Goal: Task Accomplishment & Management: Manage account settings

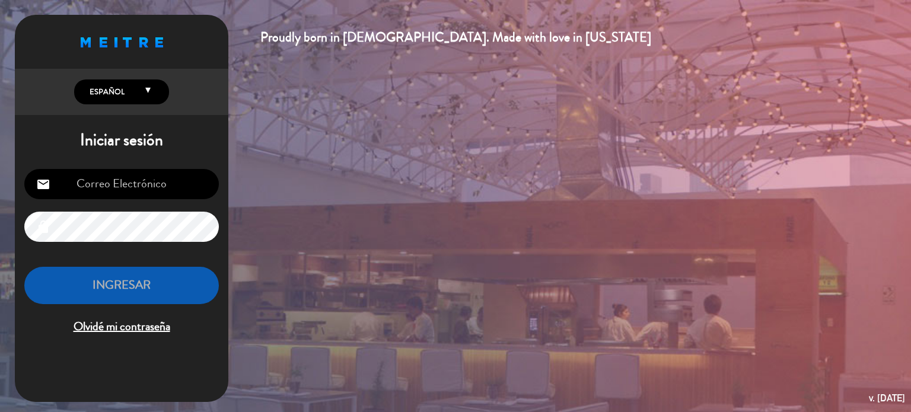
type input "[EMAIL_ADDRESS][DOMAIN_NAME]"
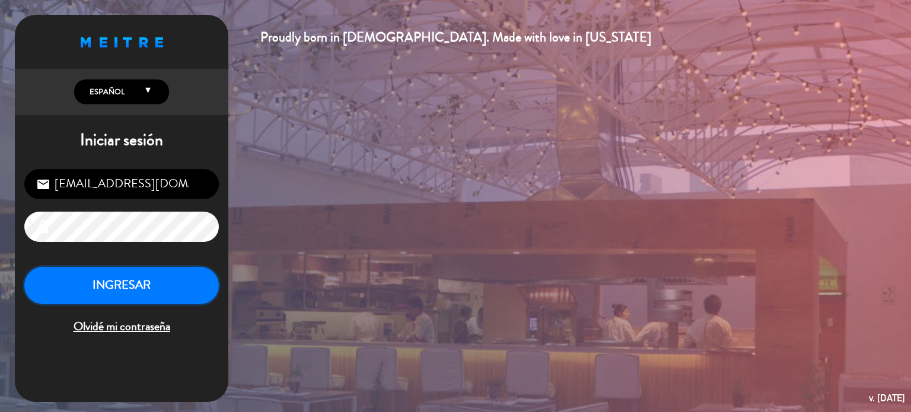
click at [136, 284] on button "INGRESAR" at bounding box center [121, 285] width 194 height 37
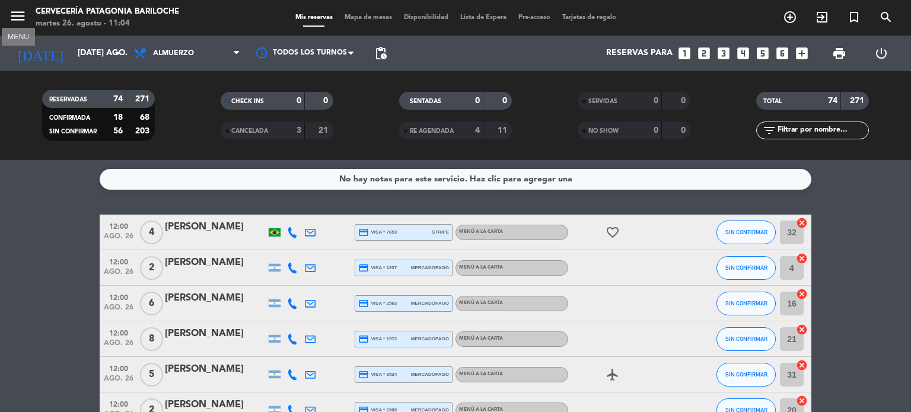
click at [17, 25] on button "menu" at bounding box center [18, 18] width 18 height 22
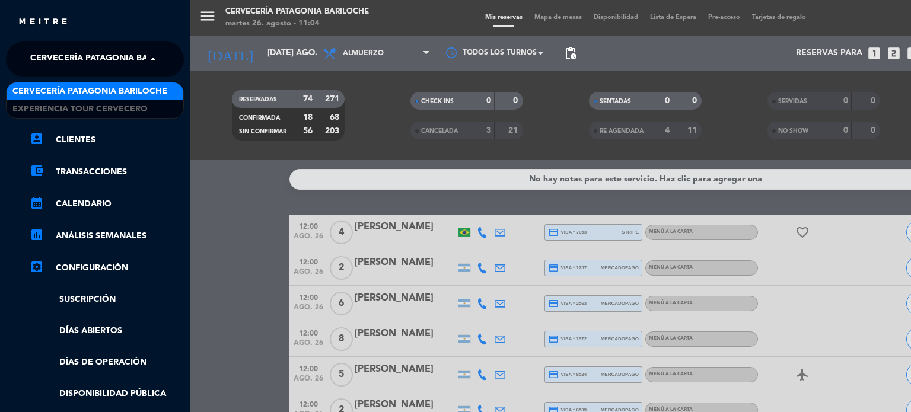
click at [104, 68] on span "Cervecería Patagonia Bariloche" at bounding box center [107, 59] width 155 height 25
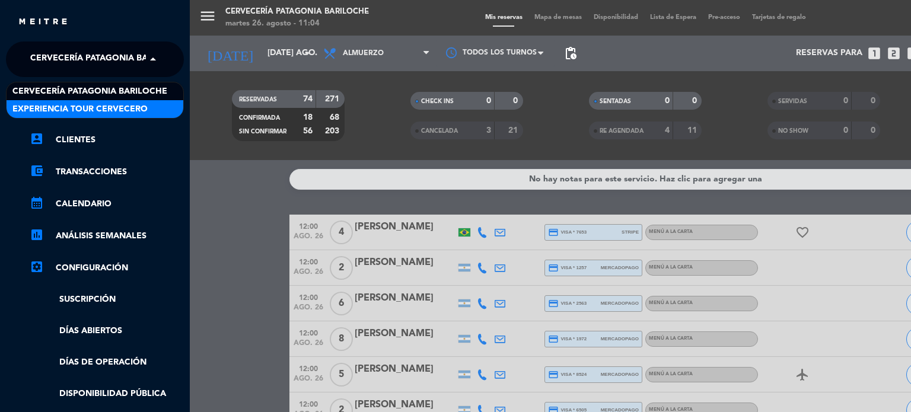
click at [81, 108] on span "Experiencia Tour Cervecero" at bounding box center [79, 110] width 135 height 14
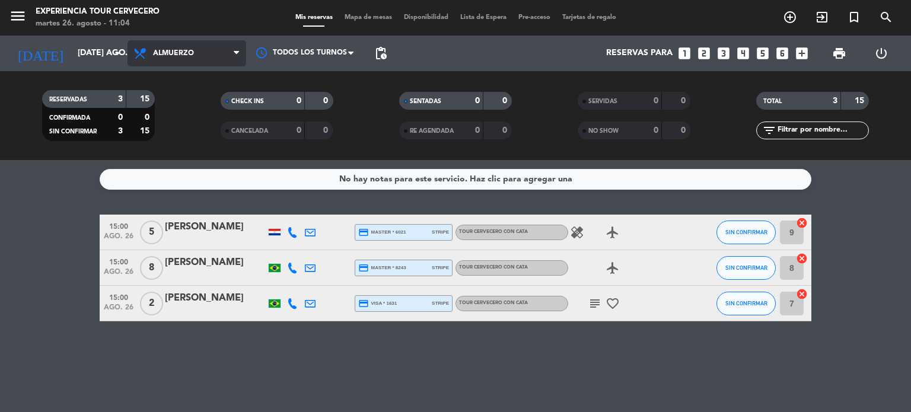
click at [203, 50] on span "Almuerzo" at bounding box center [186, 53] width 119 height 26
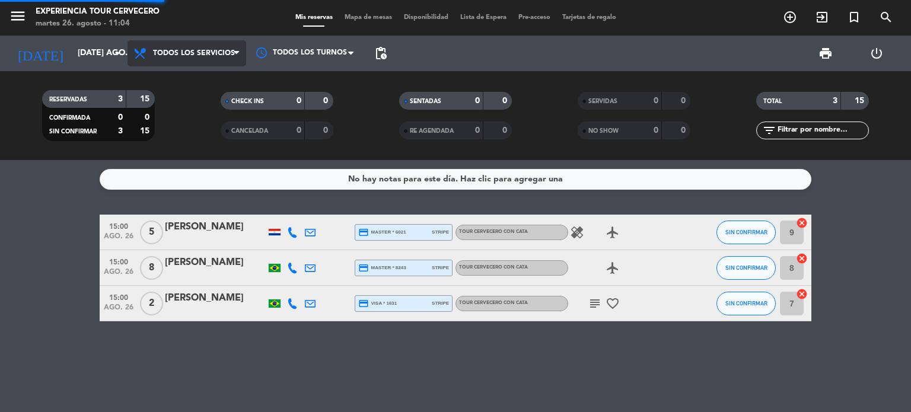
click at [213, 78] on div "menu Experiencia Tour Cervecero martes 26. agosto - 11:04 Mis reservas Mapa de …" at bounding box center [455, 80] width 911 height 160
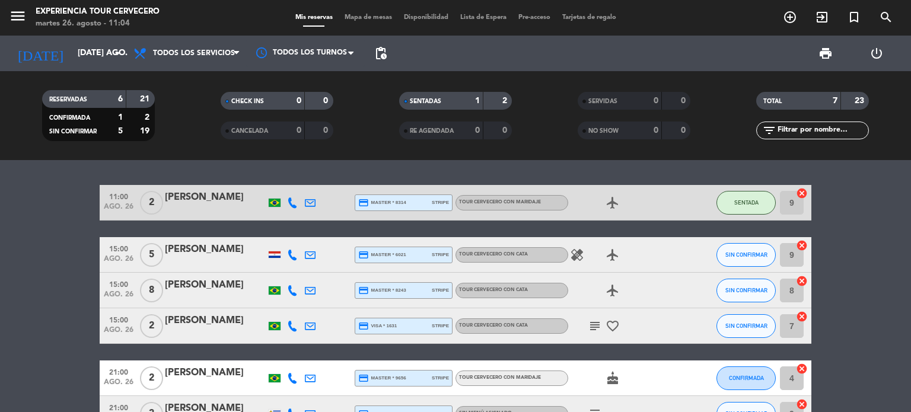
click at [0, 282] on bookings-row "11:00 ago. 26 2 [PERSON_NAME] credit_card master * 8314 stripe Tour cervecero c…" at bounding box center [455, 326] width 911 height 282
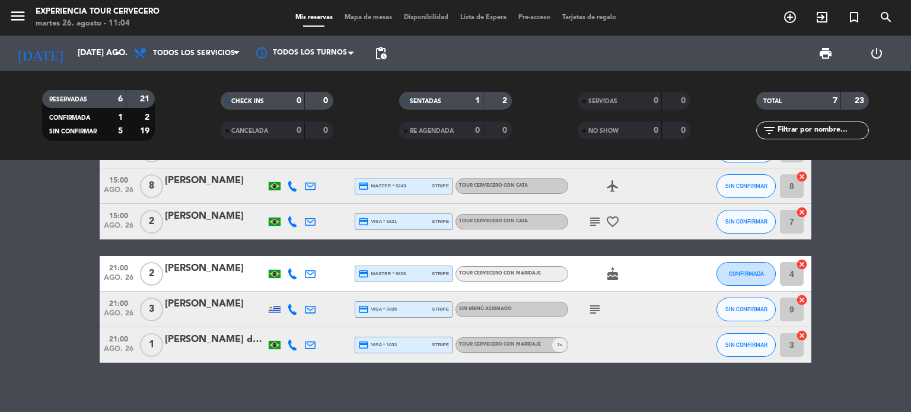
scroll to position [114, 0]
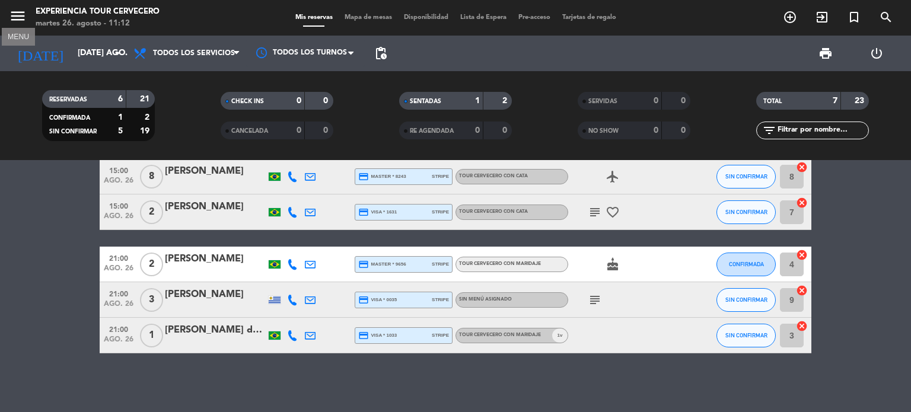
click at [17, 14] on icon "menu" at bounding box center [18, 16] width 18 height 18
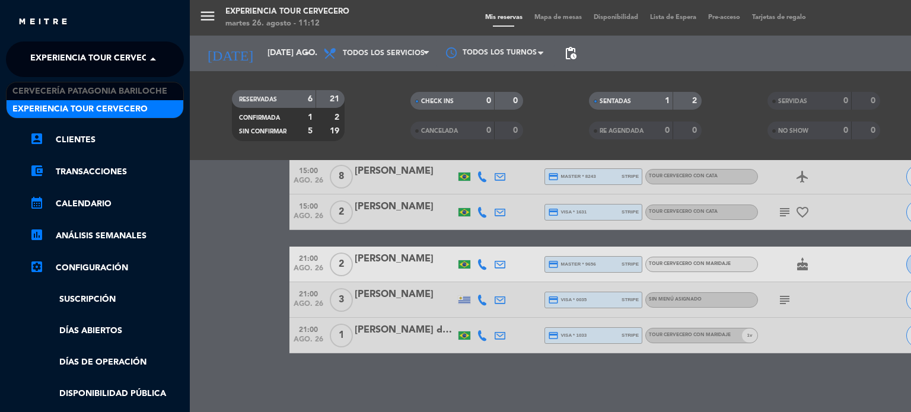
click at [113, 61] on span "Experiencia Tour Cervecero" at bounding box center [97, 59] width 135 height 25
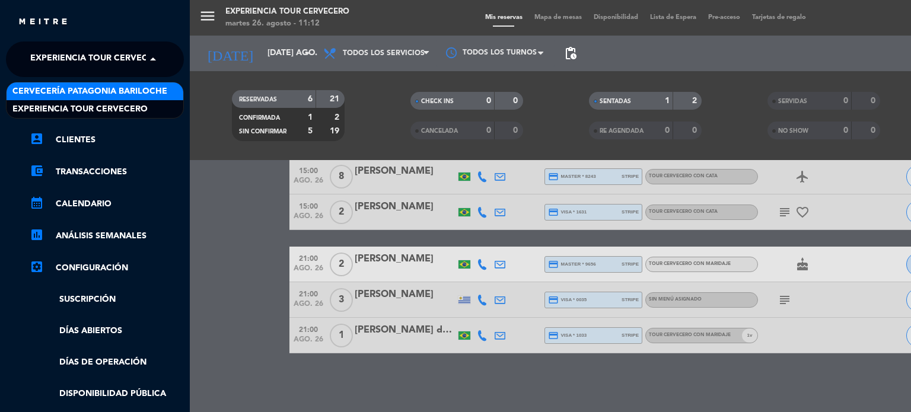
click at [109, 98] on div "Cervecería Patagonia Bariloche" at bounding box center [95, 91] width 177 height 18
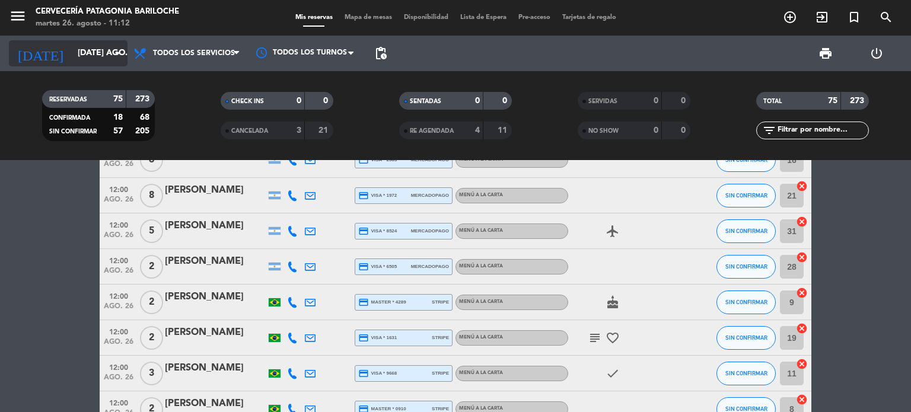
click at [72, 49] on input "[DATE] ago." at bounding box center [128, 53] width 113 height 21
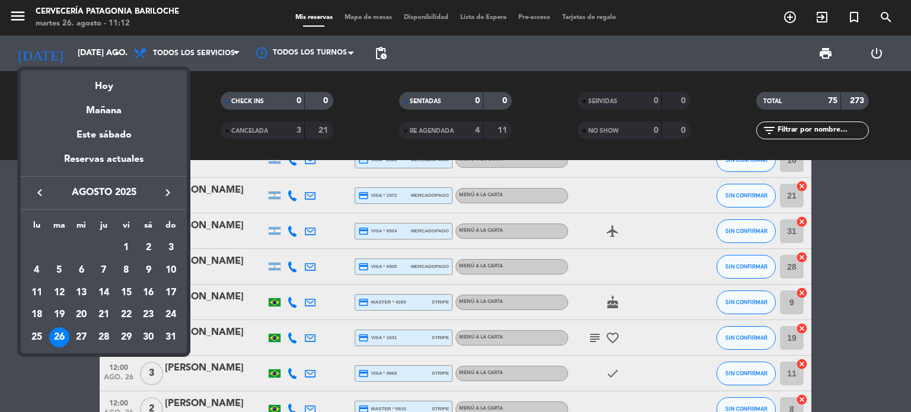
click at [165, 193] on icon "keyboard_arrow_right" at bounding box center [168, 193] width 14 height 14
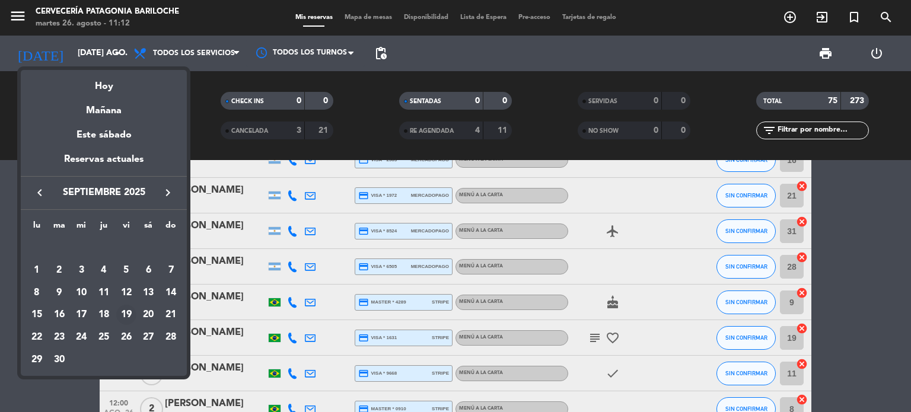
click at [128, 317] on div "19" at bounding box center [126, 315] width 20 height 20
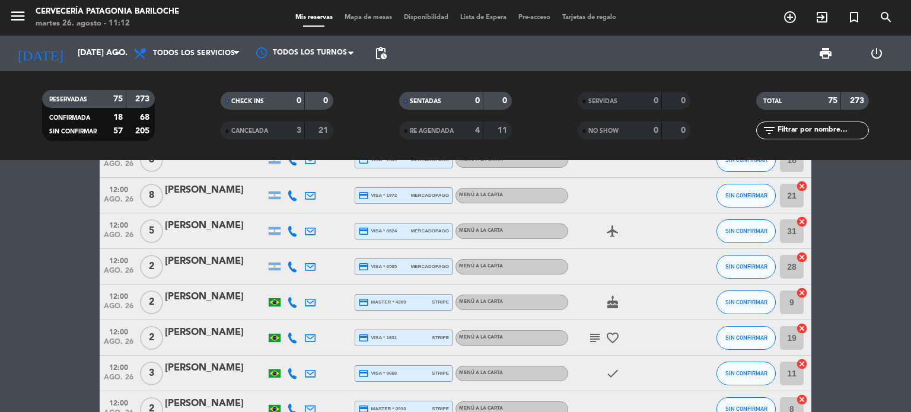
type input "vie. [DATE]"
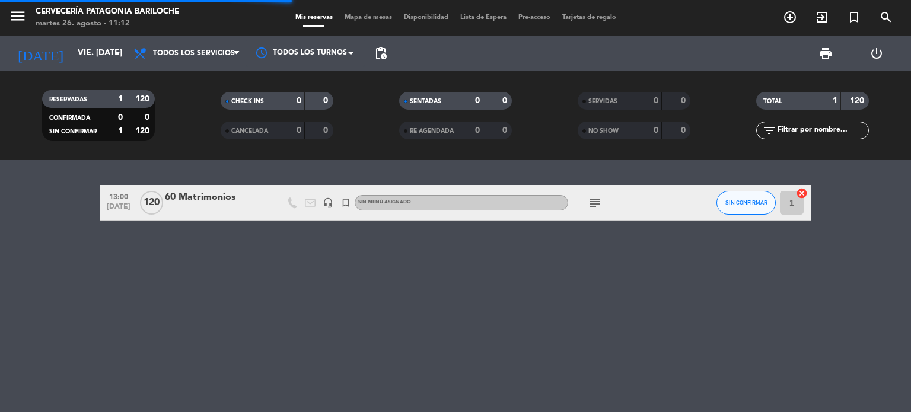
scroll to position [0, 0]
click at [373, 57] on span "pending_actions" at bounding box center [380, 53] width 14 height 14
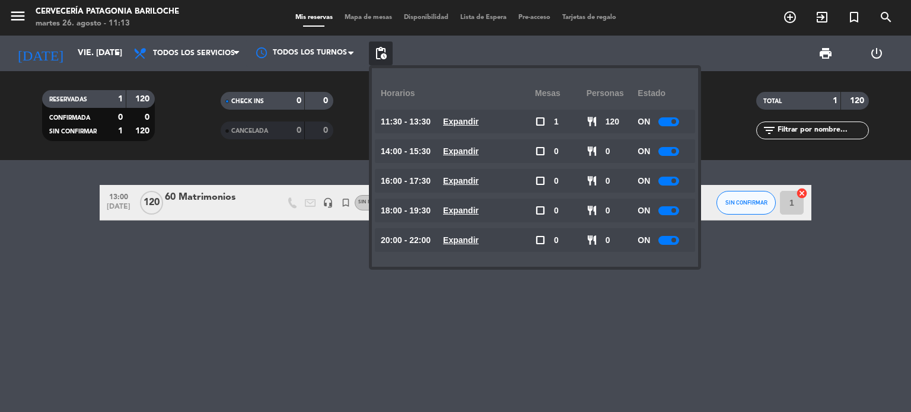
click at [229, 257] on div "13:00 [DATE] 120 60 Matrimonios headset_mic turned_in_not Sin menú asignado sub…" at bounding box center [455, 286] width 911 height 252
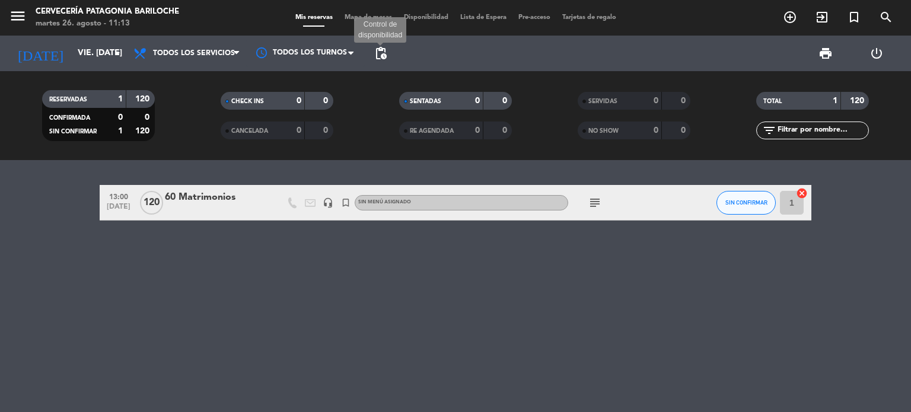
click at [377, 57] on span "pending_actions" at bounding box center [380, 53] width 14 height 14
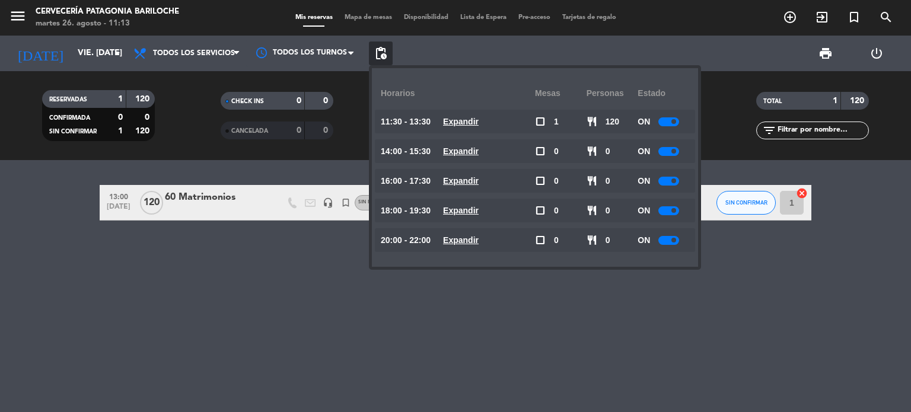
click at [471, 118] on u "Expandir" at bounding box center [461, 121] width 36 height 9
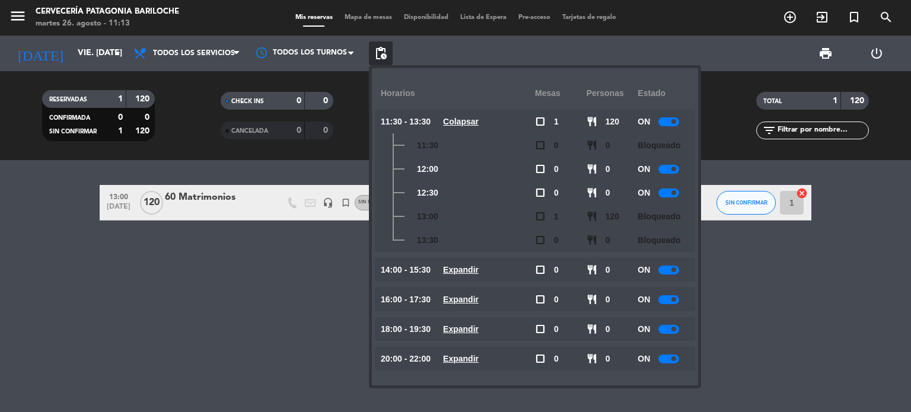
click at [471, 118] on u "Colapsar" at bounding box center [461, 121] width 36 height 9
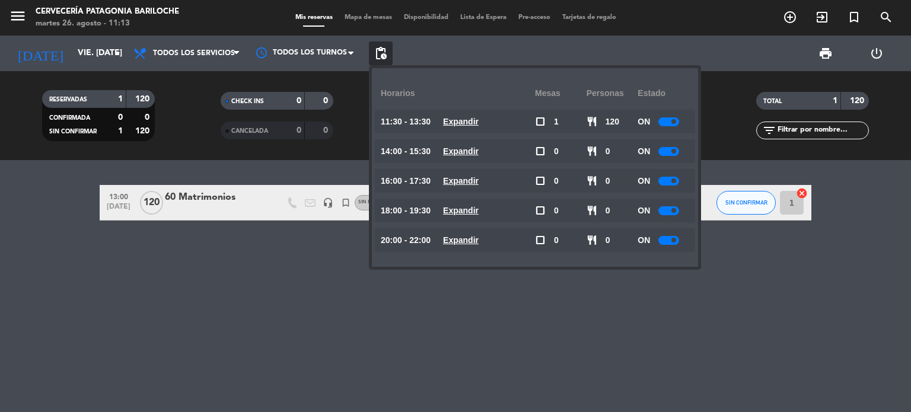
click at [670, 125] on div at bounding box center [668, 121] width 21 height 9
click at [673, 152] on span at bounding box center [673, 151] width 5 height 5
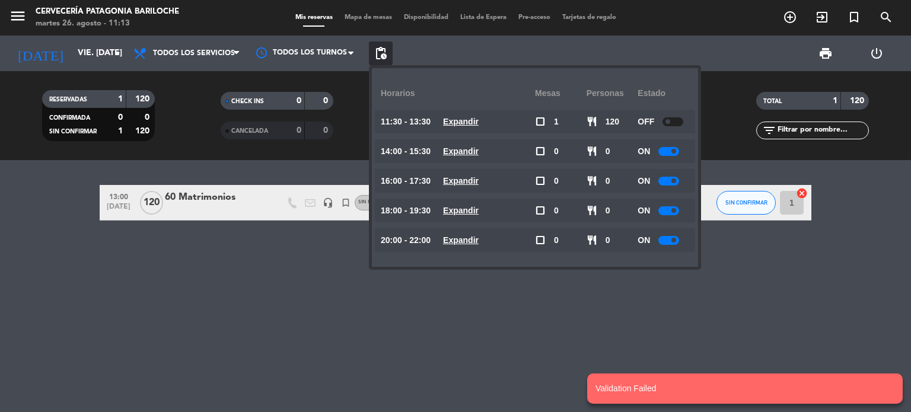
click at [478, 179] on u "Expandir" at bounding box center [461, 180] width 36 height 9
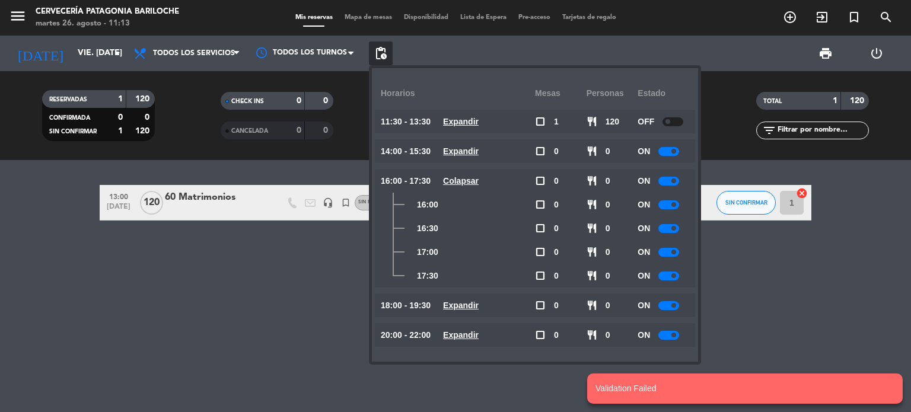
click at [665, 154] on div at bounding box center [668, 151] width 21 height 9
click at [667, 151] on div at bounding box center [668, 151] width 21 height 9
click at [377, 49] on span "pending_actions" at bounding box center [380, 53] width 14 height 14
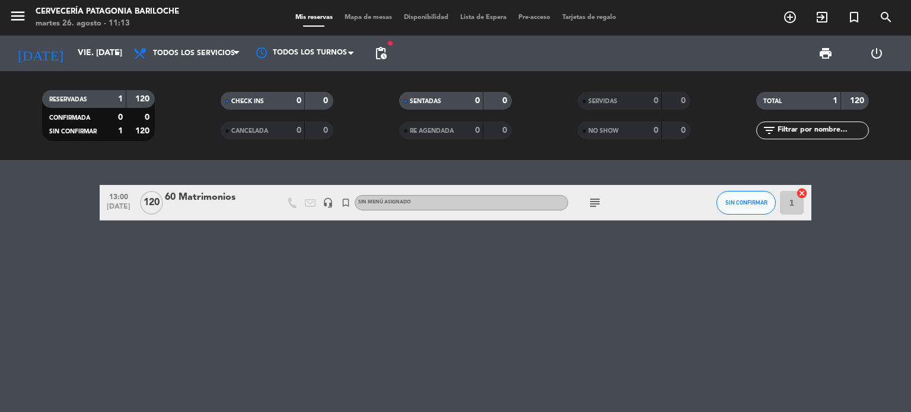
click at [274, 318] on div "13:00 [DATE] 120 60 Matrimonios headset_mic turned_in_not Sin menú asignado sub…" at bounding box center [455, 286] width 911 height 252
click at [386, 53] on span "pending_actions" at bounding box center [380, 53] width 14 height 14
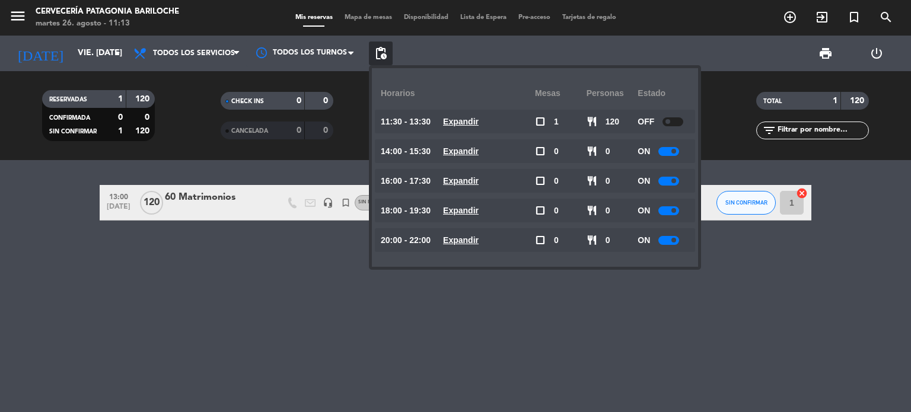
click at [673, 149] on span at bounding box center [673, 151] width 5 height 5
